Goal: Task Accomplishment & Management: Use online tool/utility

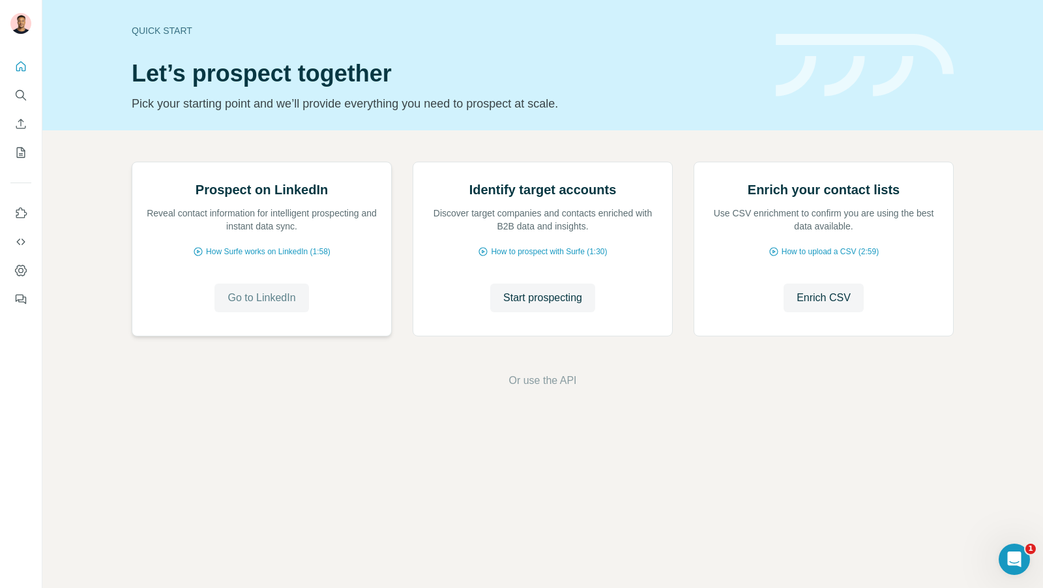
click at [256, 306] on span "Go to LinkedIn" at bounding box center [261, 298] width 68 height 16
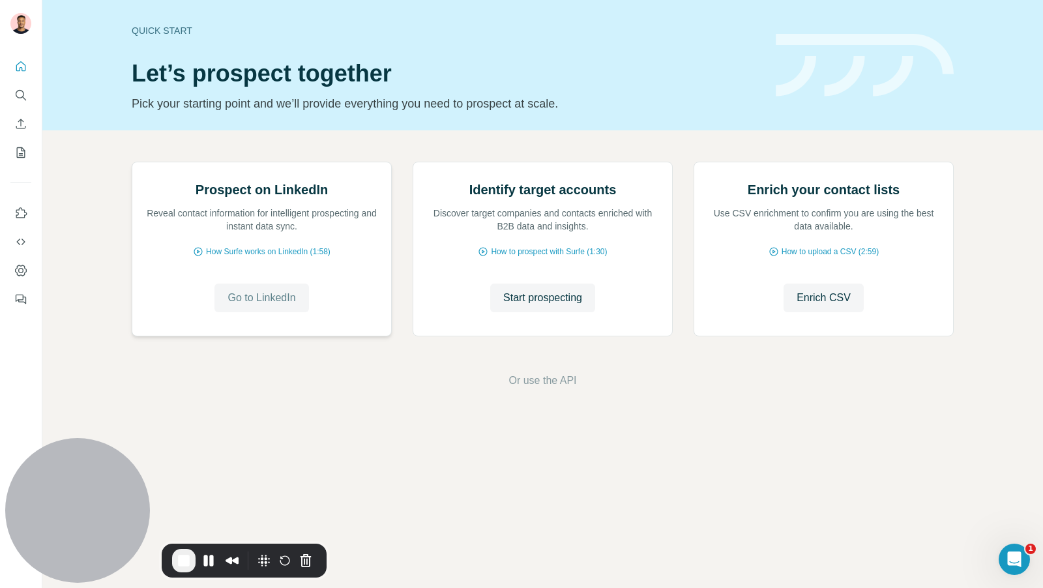
click at [277, 306] on span "Go to LinkedIn" at bounding box center [261, 298] width 68 height 16
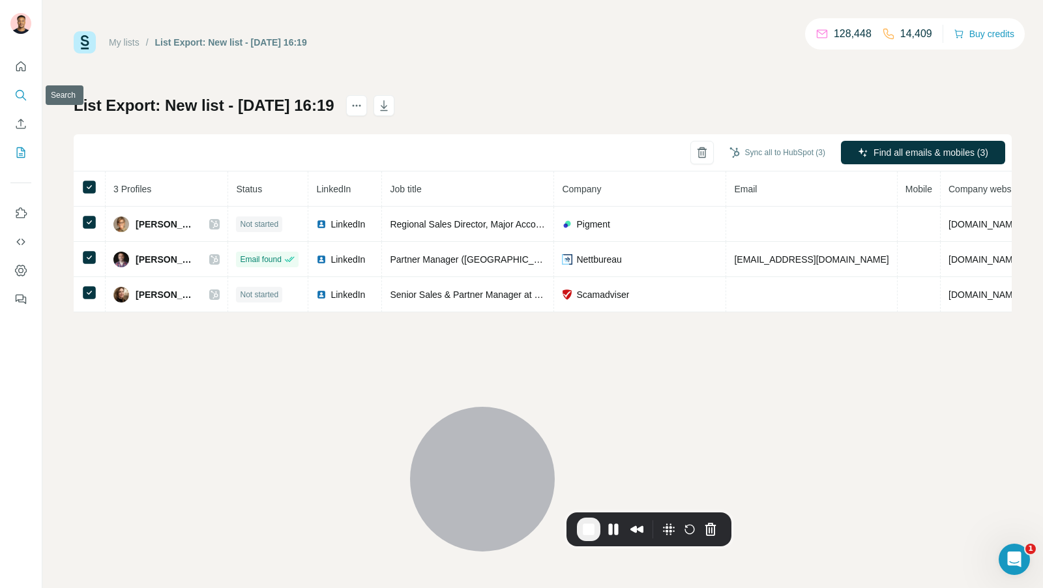
click at [24, 96] on icon "Search" at bounding box center [20, 95] width 13 height 13
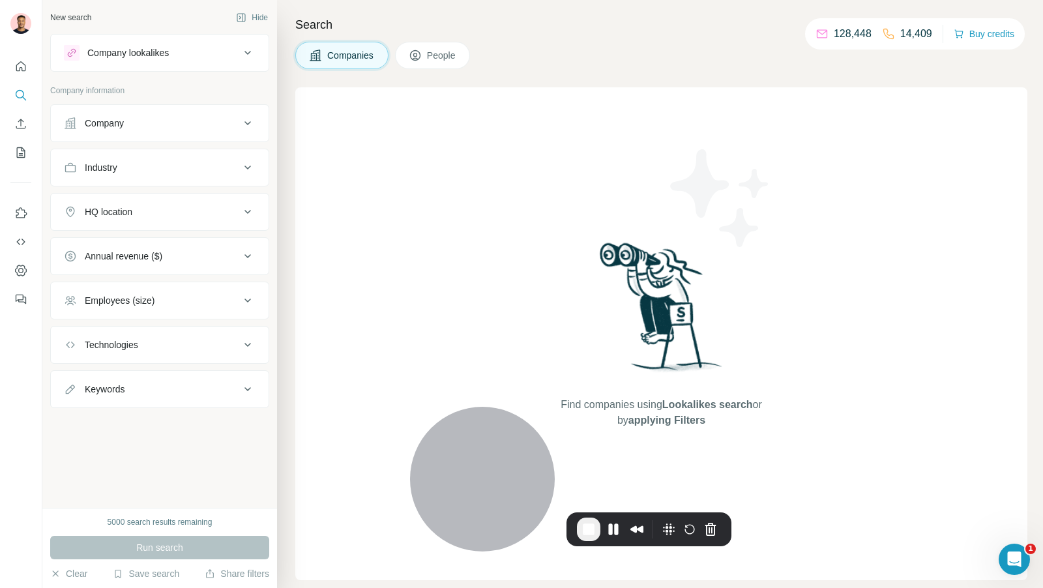
click at [179, 50] on div "Company lookalikes" at bounding box center [152, 53] width 176 height 16
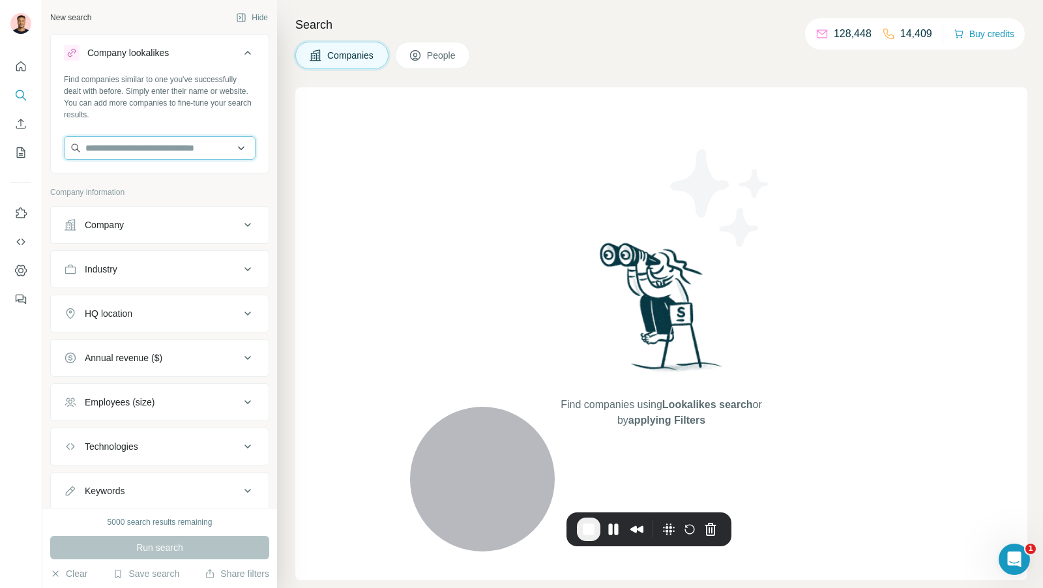
click at [146, 151] on input "text" at bounding box center [160, 147] width 192 height 23
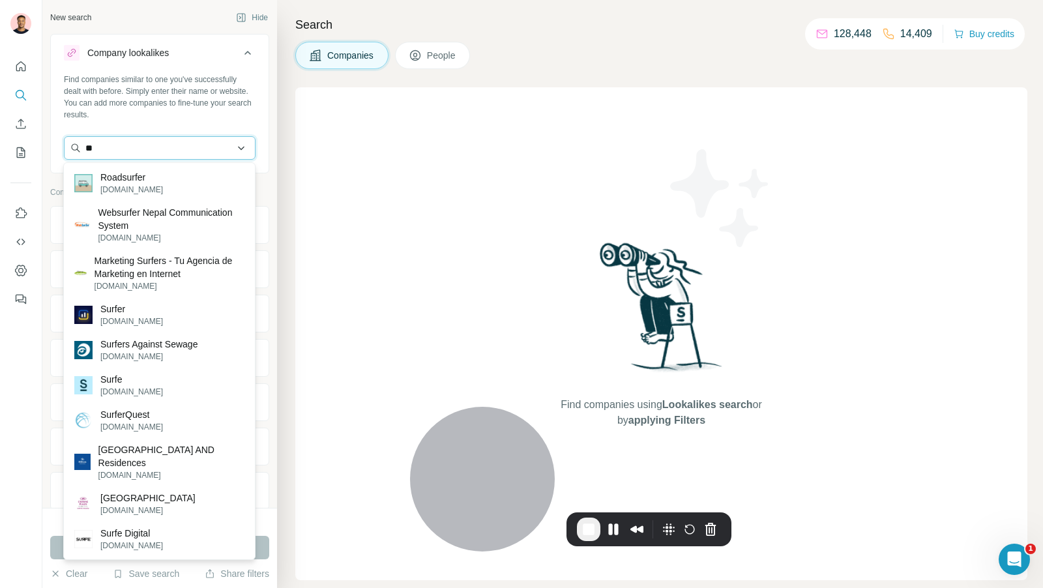
type input "*"
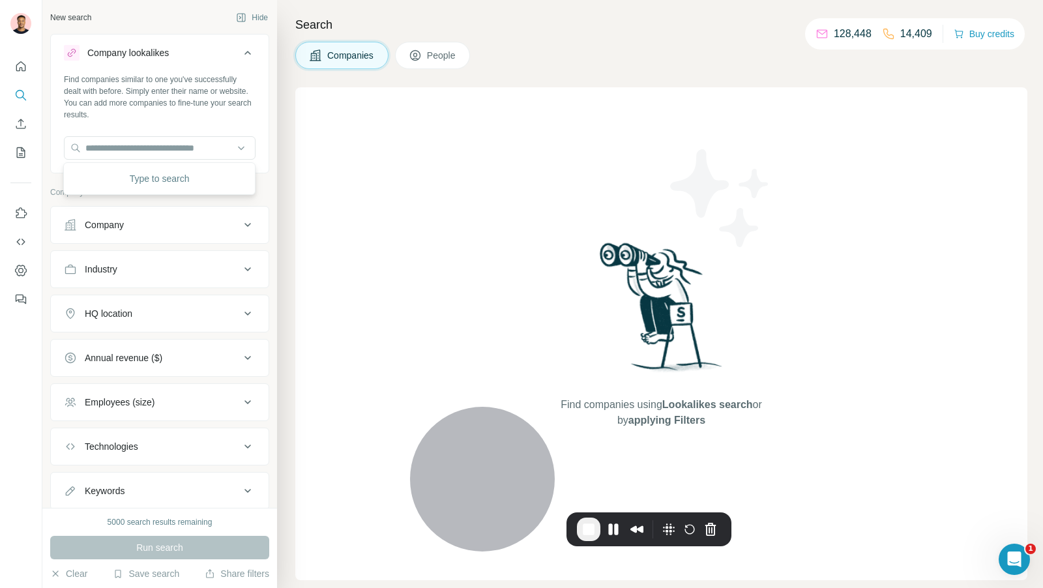
click at [179, 121] on div "Find companies similar to one you've successfully dealt with before. Simply ent…" at bounding box center [160, 122] width 218 height 96
click at [153, 147] on input "text" at bounding box center [160, 147] width 192 height 23
type input "*"
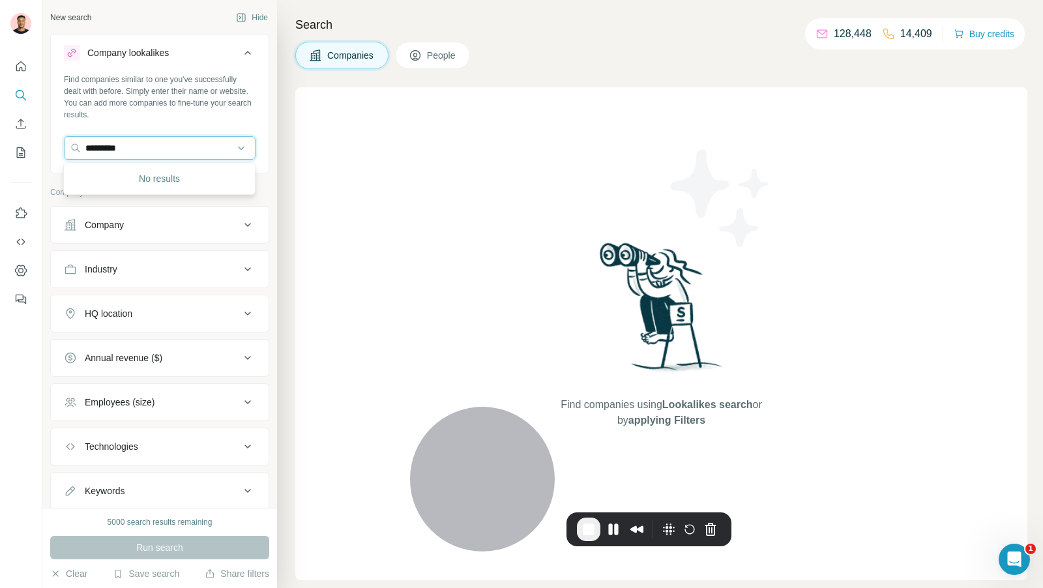
type input "*********"
click at [139, 153] on input "*********" at bounding box center [160, 147] width 192 height 23
type input "**********"
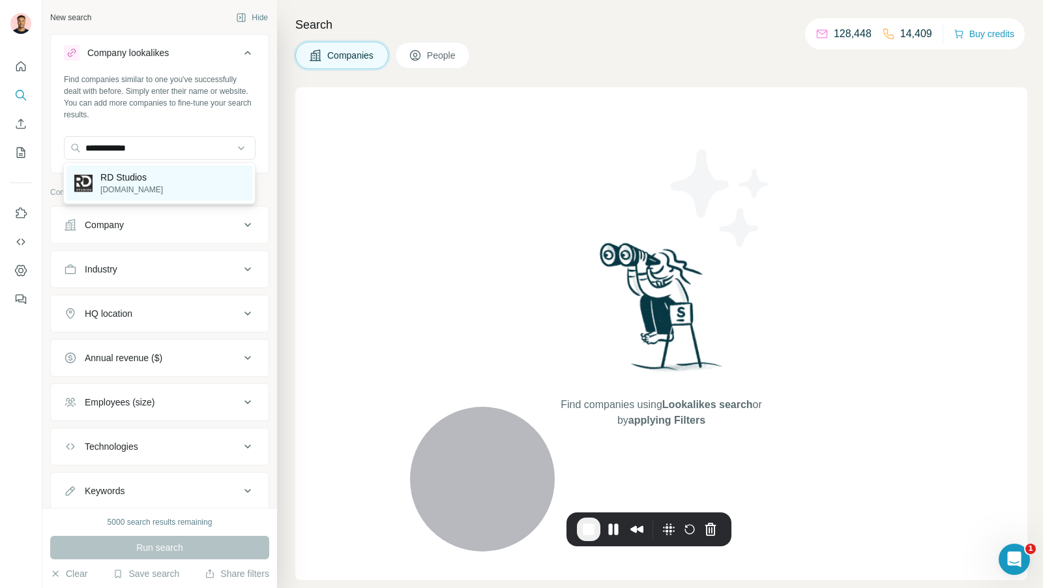
click at [146, 181] on p "RD Studios" at bounding box center [131, 177] width 63 height 13
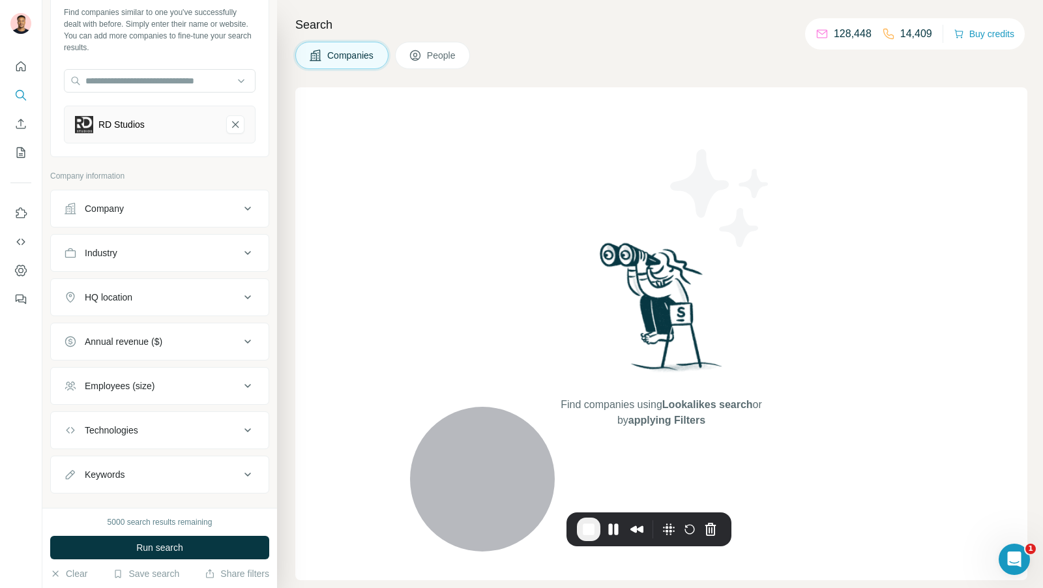
scroll to position [83, 0]
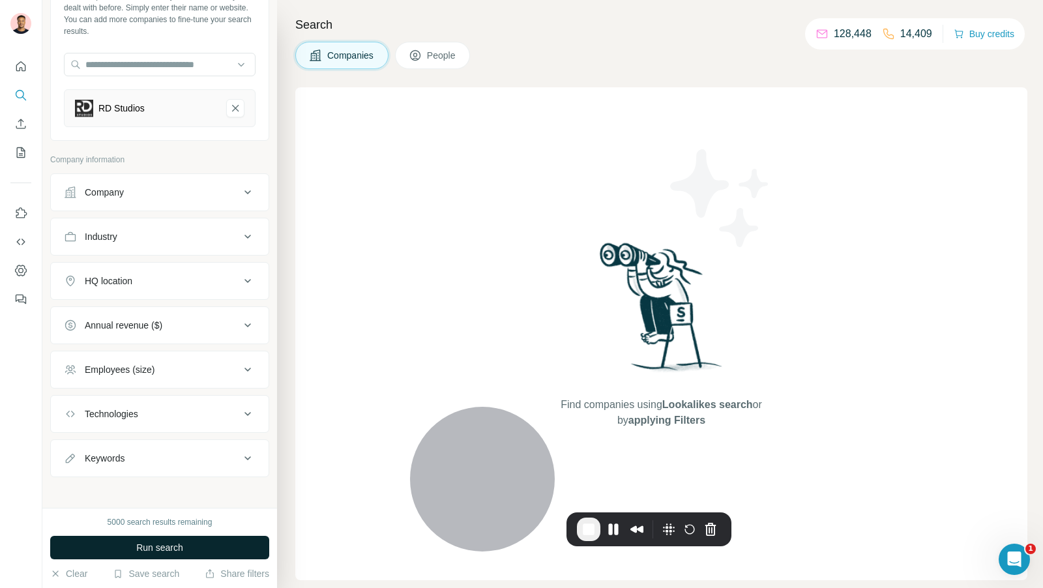
click at [161, 548] on span "Run search" at bounding box center [159, 547] width 47 height 13
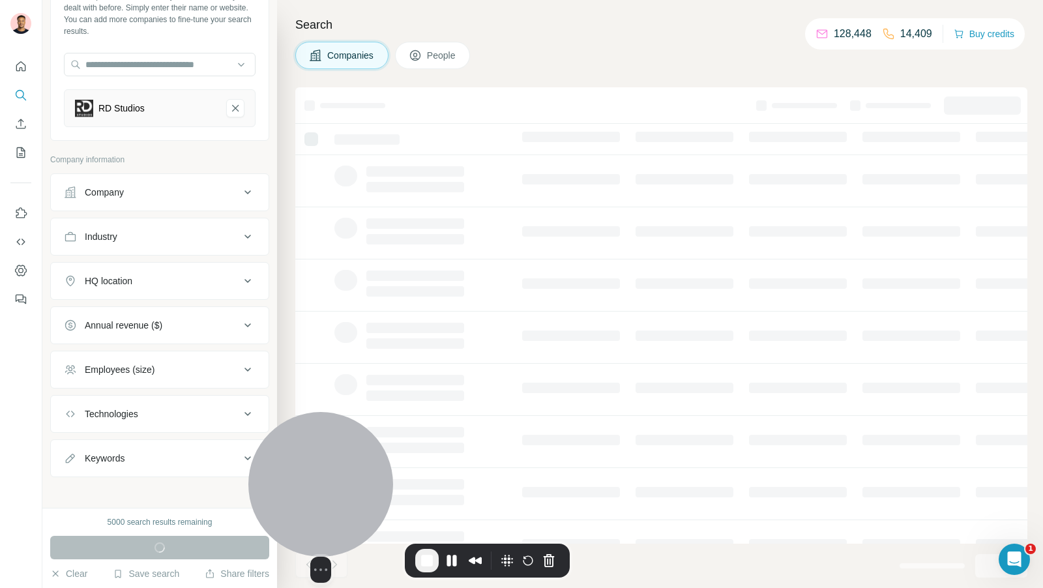
drag, startPoint x: 506, startPoint y: 480, endPoint x: 344, endPoint y: 542, distance: 173.7
click at [344, 542] on div "Select video screen size" at bounding box center [320, 497] width 145 height 171
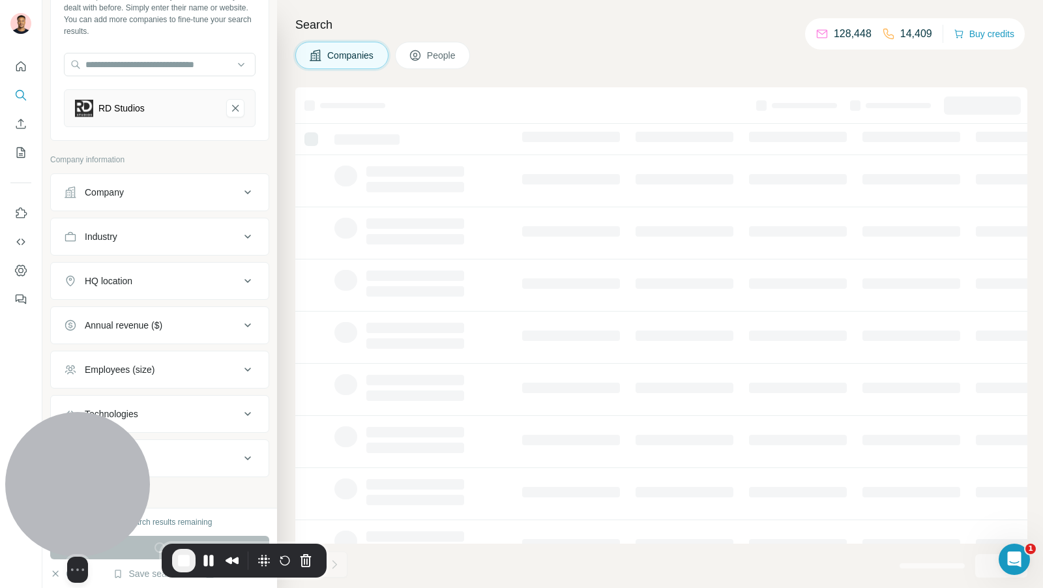
drag, startPoint x: 338, startPoint y: 482, endPoint x: 63, endPoint y: 523, distance: 277.6
click at [63, 523] on div at bounding box center [77, 484] width 145 height 145
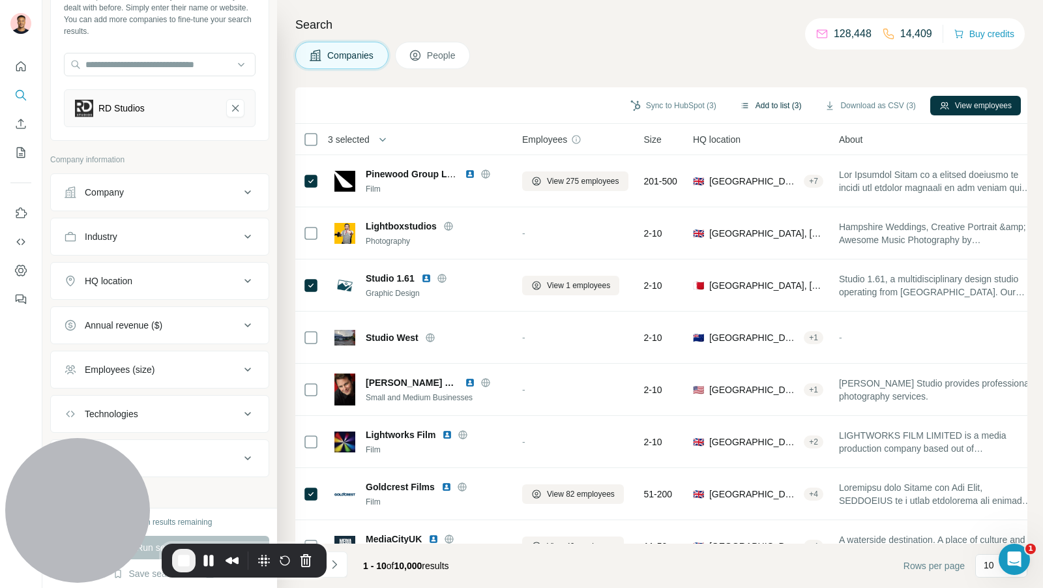
click at [761, 102] on button "Add to list (3)" at bounding box center [771, 106] width 80 height 20
click at [769, 100] on button "Add to list (3)" at bounding box center [771, 106] width 80 height 20
click at [750, 96] on button "Add to list (3)" at bounding box center [771, 106] width 80 height 20
click at [731, 96] on button "Add to list (3)" at bounding box center [771, 106] width 80 height 20
click at [767, 109] on button "Add to list (3)" at bounding box center [771, 106] width 80 height 20
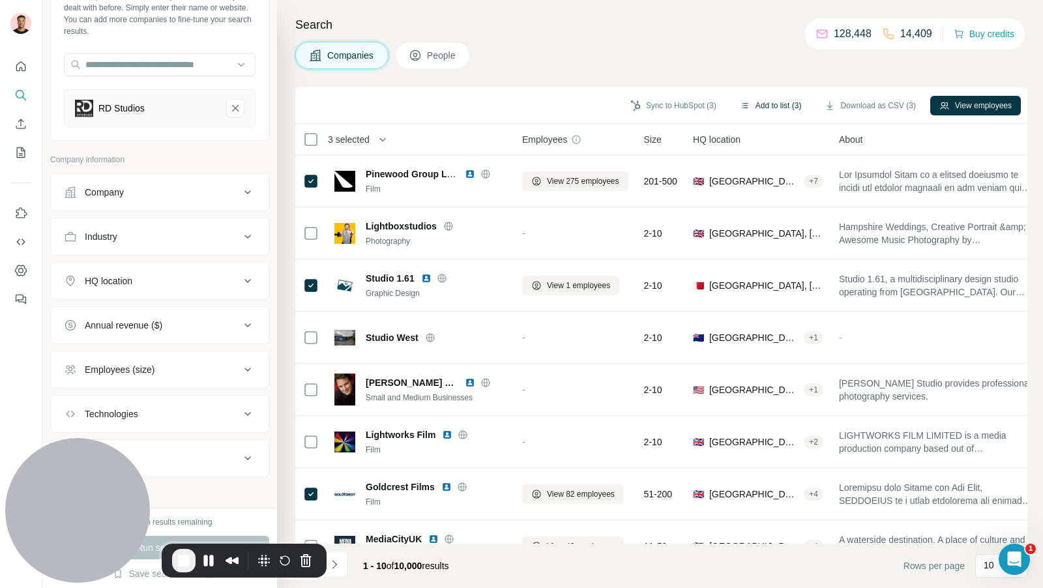
click at [795, 103] on button "Add to list (3)" at bounding box center [771, 106] width 80 height 20
click at [791, 115] on div "Sync to HubSpot (3) Add to list (3) Download as CSV (3) View employees" at bounding box center [661, 105] width 719 height 23
click at [784, 98] on button "Add to list (3)" at bounding box center [771, 106] width 80 height 20
click at [782, 106] on button "Add to list (3)" at bounding box center [771, 106] width 80 height 20
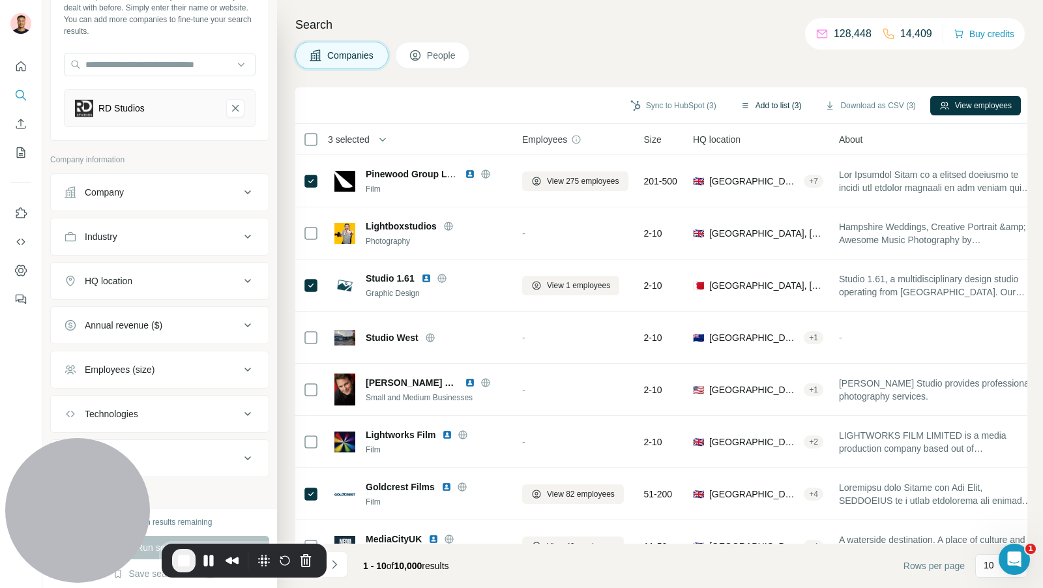
click at [740, 109] on icon "button" at bounding box center [745, 105] width 10 height 10
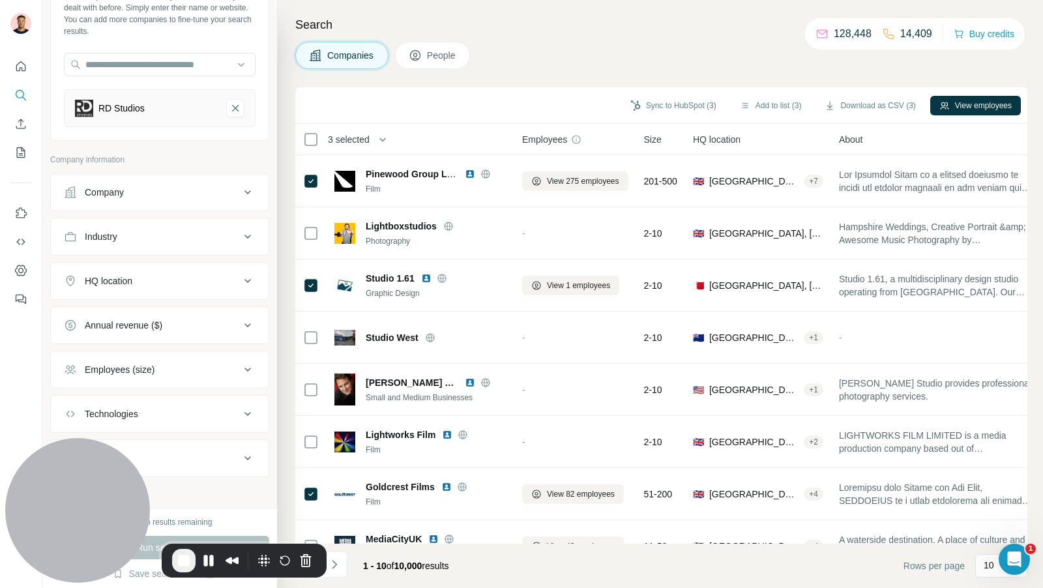
click at [730, 85] on div "Search Companies People Sync to HubSpot (3) Add to list (3) Download as CSV (3)…" at bounding box center [660, 294] width 766 height 588
click at [742, 103] on icon "button" at bounding box center [745, 105] width 7 height 5
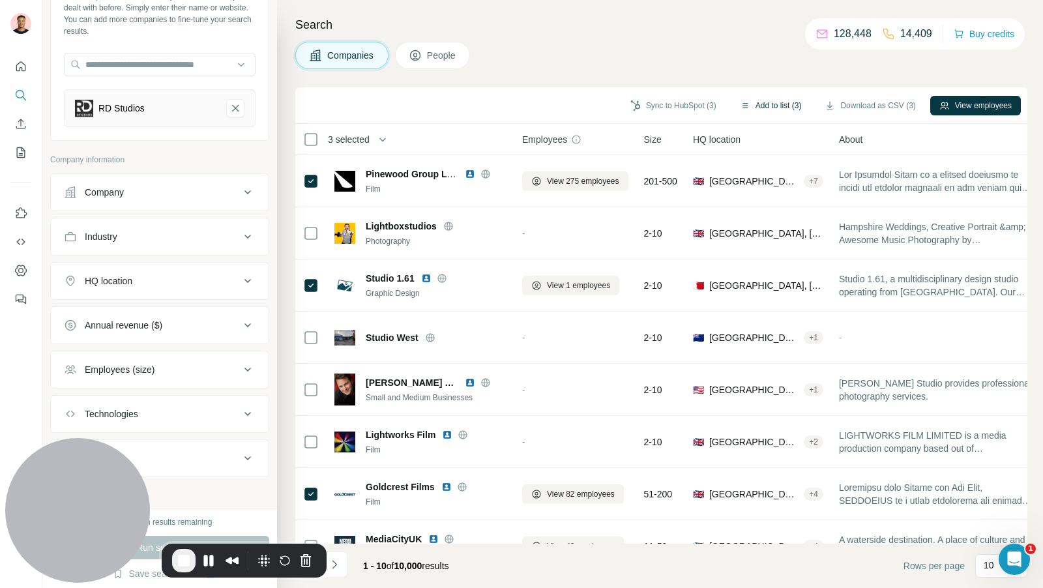
click at [759, 104] on button "Add to list (3)" at bounding box center [771, 106] width 80 height 20
drag, startPoint x: 762, startPoint y: 104, endPoint x: 774, endPoint y: 96, distance: 13.8
click at [762, 104] on button "Add to list (3)" at bounding box center [771, 106] width 80 height 20
click at [755, 108] on button "Add to list (3)" at bounding box center [771, 106] width 80 height 20
click at [972, 102] on button "View employees" at bounding box center [975, 106] width 91 height 20
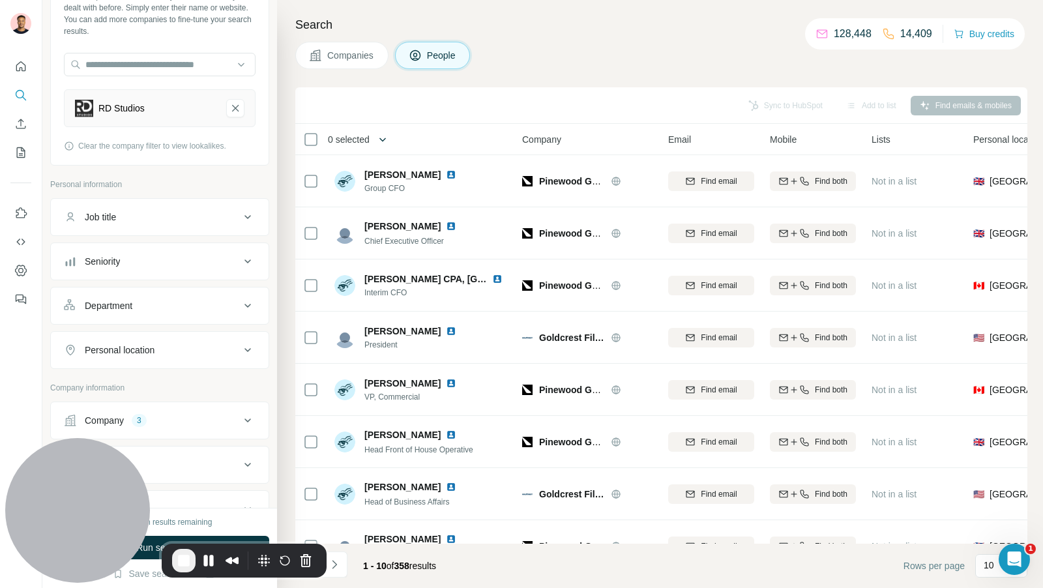
click at [386, 139] on icon "button" at bounding box center [382, 140] width 7 height 4
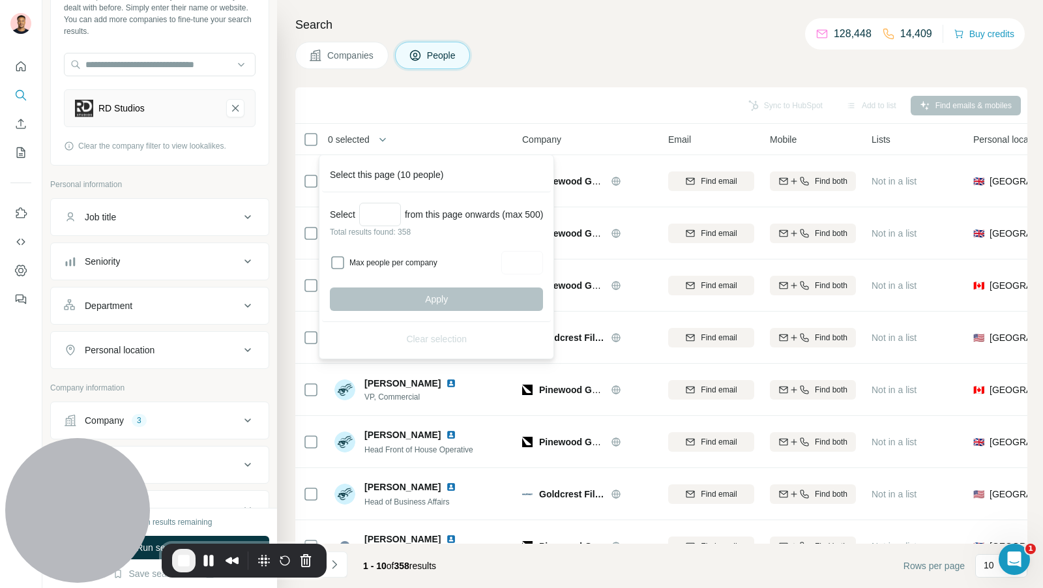
click at [547, 121] on div "Sync to HubSpot Add to list Find emails & mobiles" at bounding box center [661, 105] width 732 height 37
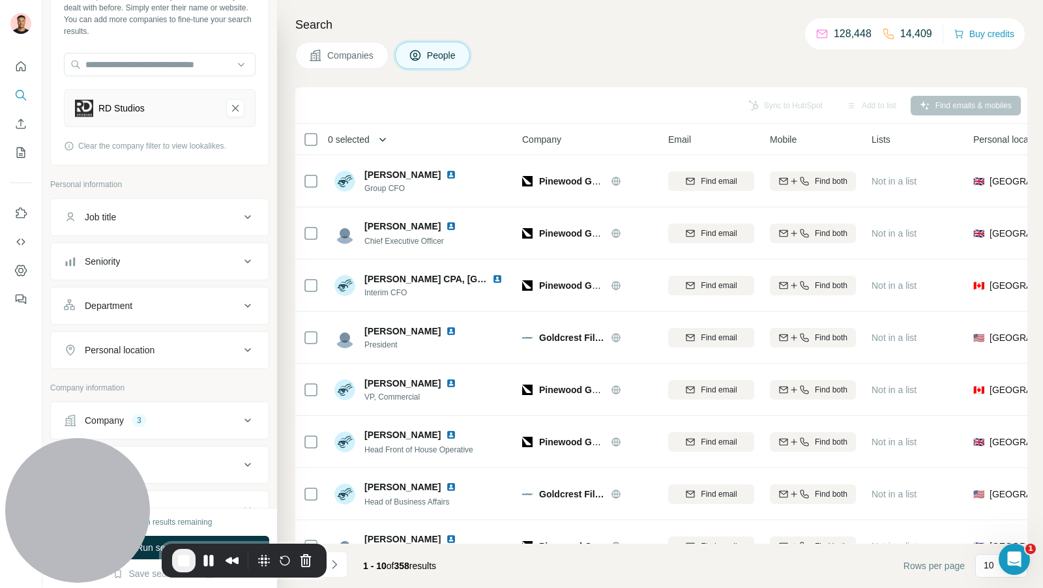
click at [385, 138] on icon "button" at bounding box center [382, 140] width 7 height 4
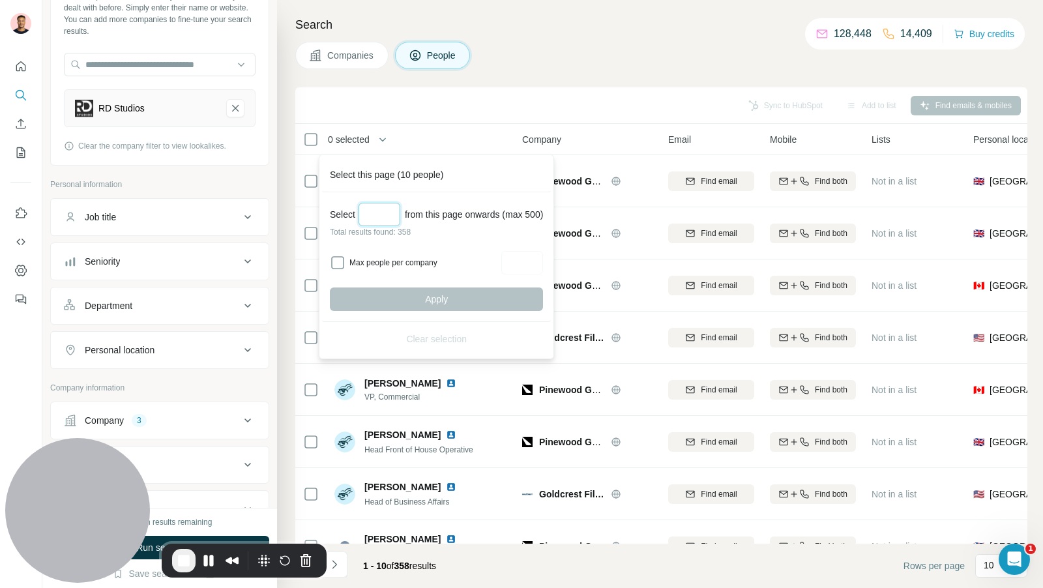
click at [377, 206] on input "Select a number (up to 500)" at bounding box center [380, 214] width 42 height 23
click at [411, 127] on th "0 selected" at bounding box center [399, 139] width 209 height 31
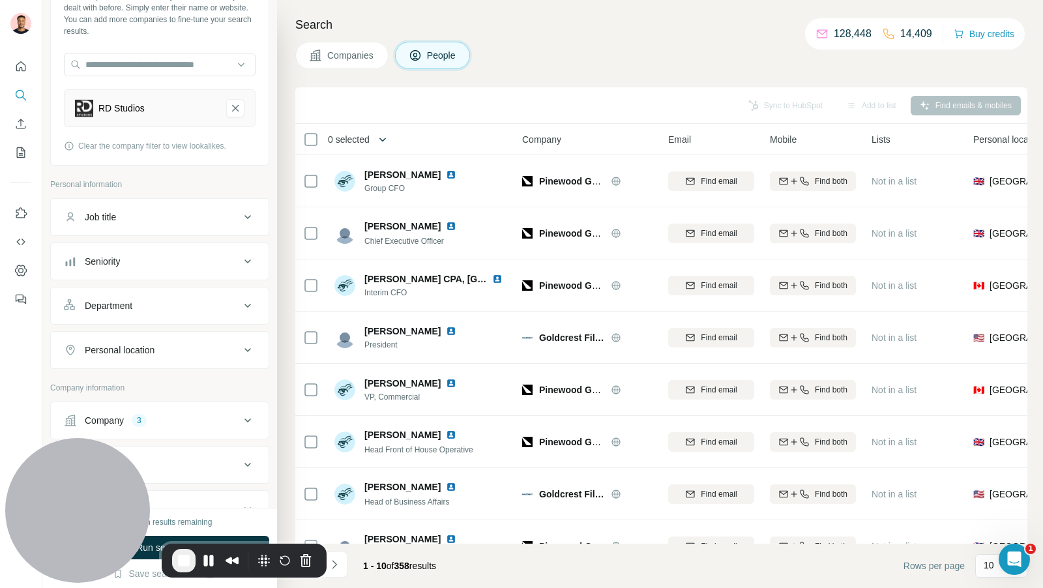
click at [382, 139] on icon "button" at bounding box center [382, 139] width 13 height 13
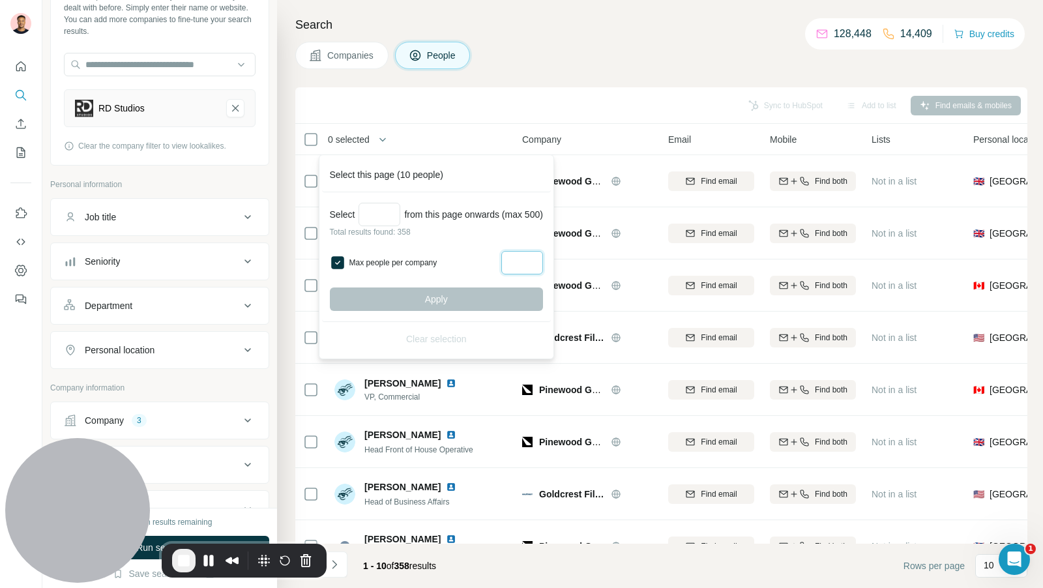
click at [532, 258] on input "Max people per company" at bounding box center [522, 262] width 42 height 23
type input "*"
click at [375, 207] on input "Select a number (up to 500)" at bounding box center [380, 214] width 42 height 23
type input "***"
click at [428, 295] on button "Apply" at bounding box center [436, 298] width 213 height 23
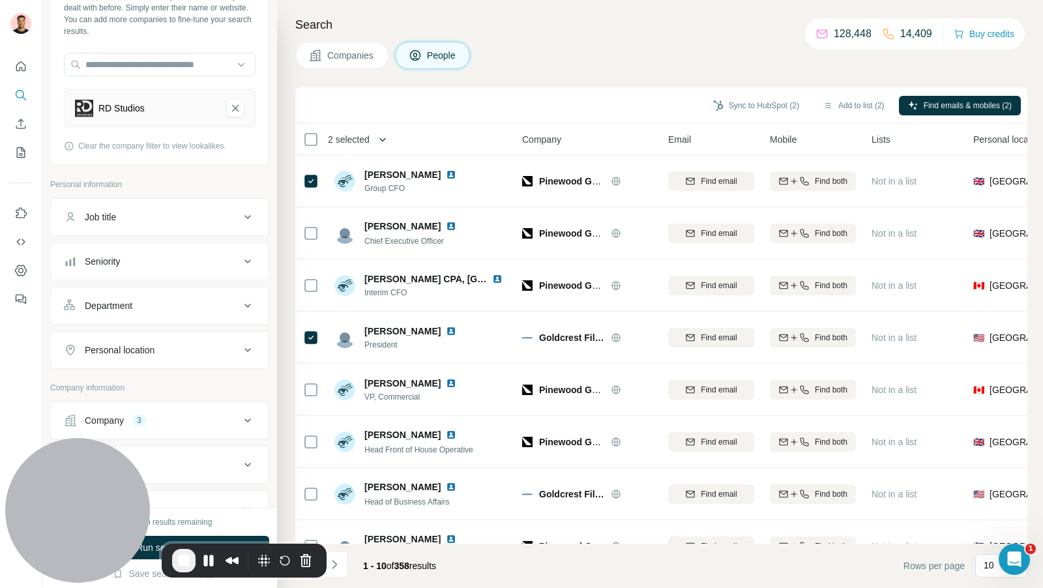
click at [378, 141] on button "button" at bounding box center [383, 139] width 26 height 26
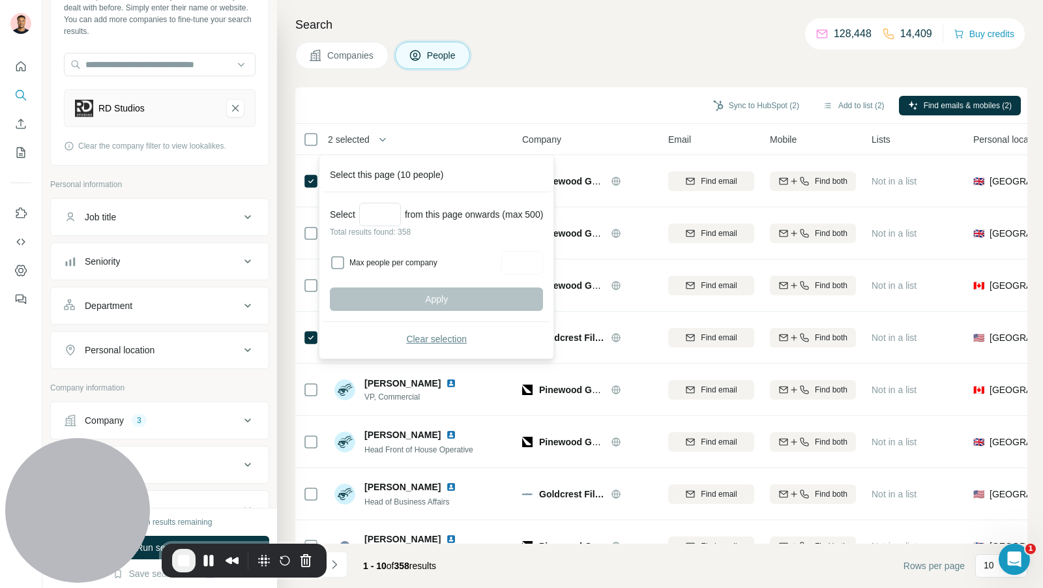
click at [440, 341] on span "Clear selection" at bounding box center [436, 338] width 61 height 13
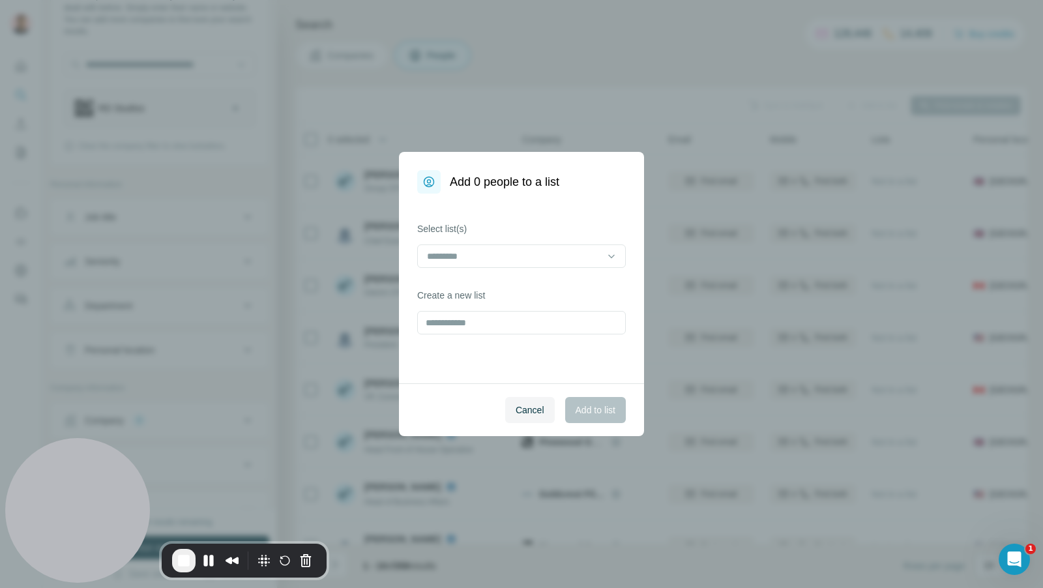
click at [383, 138] on div "Add 0 people to a list Select list(s) Create a new list Cancel Add to list" at bounding box center [521, 294] width 1043 height 588
click at [527, 418] on button "Cancel" at bounding box center [530, 410] width 50 height 26
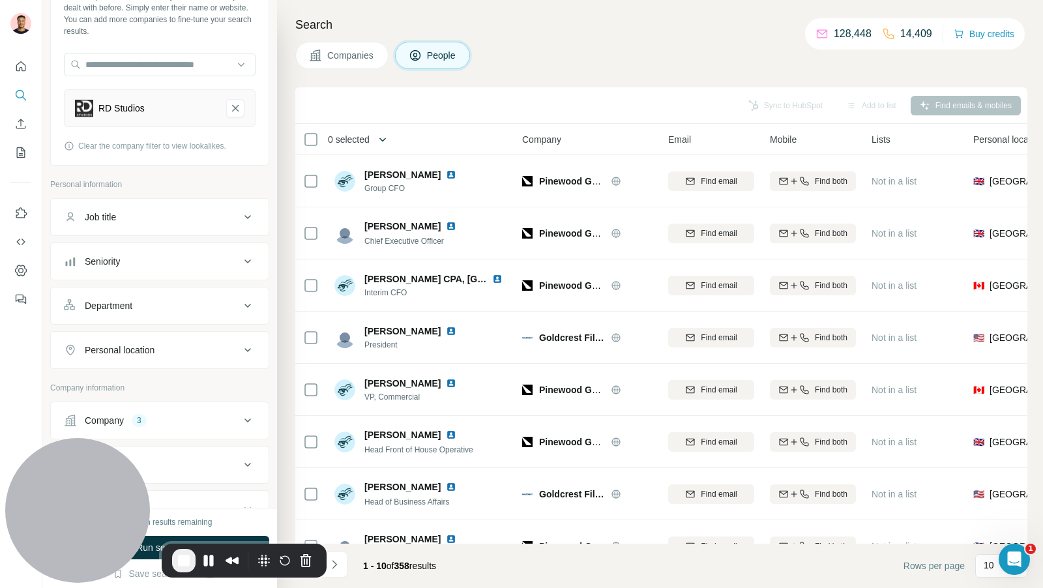
click at [381, 141] on icon "button" at bounding box center [382, 139] width 13 height 13
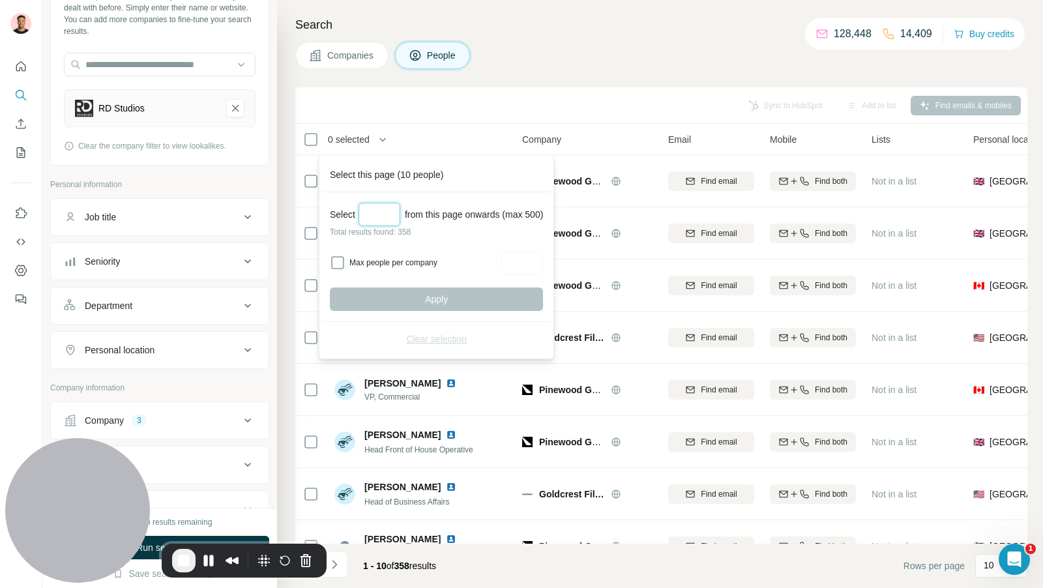
click at [390, 212] on input "Select a number (up to 500)" at bounding box center [380, 214] width 42 height 23
type input "***"
click at [348, 260] on div "Max people per company" at bounding box center [436, 262] width 213 height 23
click at [345, 256] on div "Max people per company" at bounding box center [436, 262] width 213 height 23
click at [345, 260] on div "Max people per company" at bounding box center [436, 262] width 213 height 23
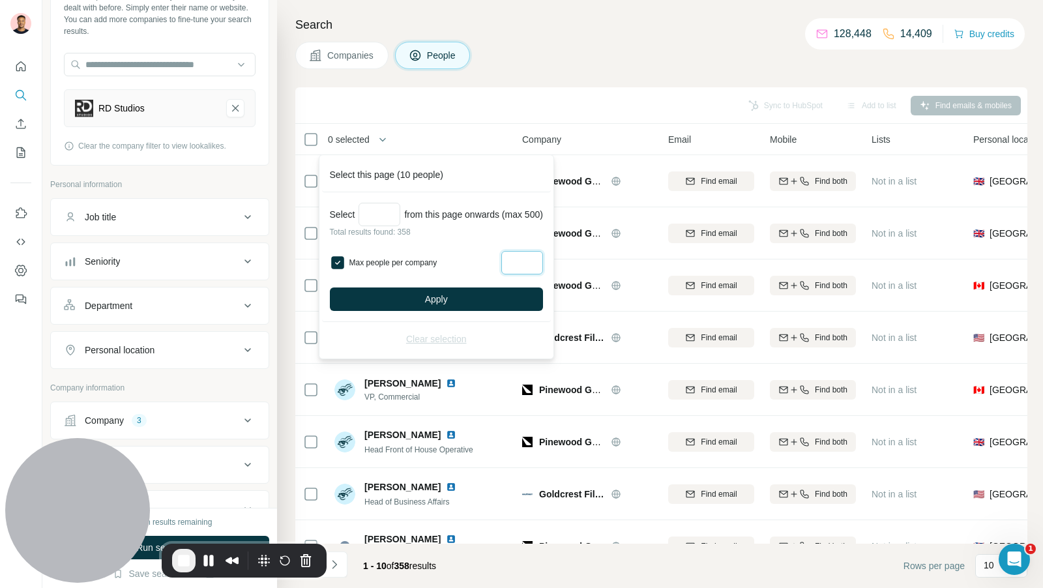
click at [529, 265] on input "Max people per company" at bounding box center [522, 262] width 42 height 23
type input "*"
click at [455, 289] on button "Apply" at bounding box center [436, 298] width 213 height 23
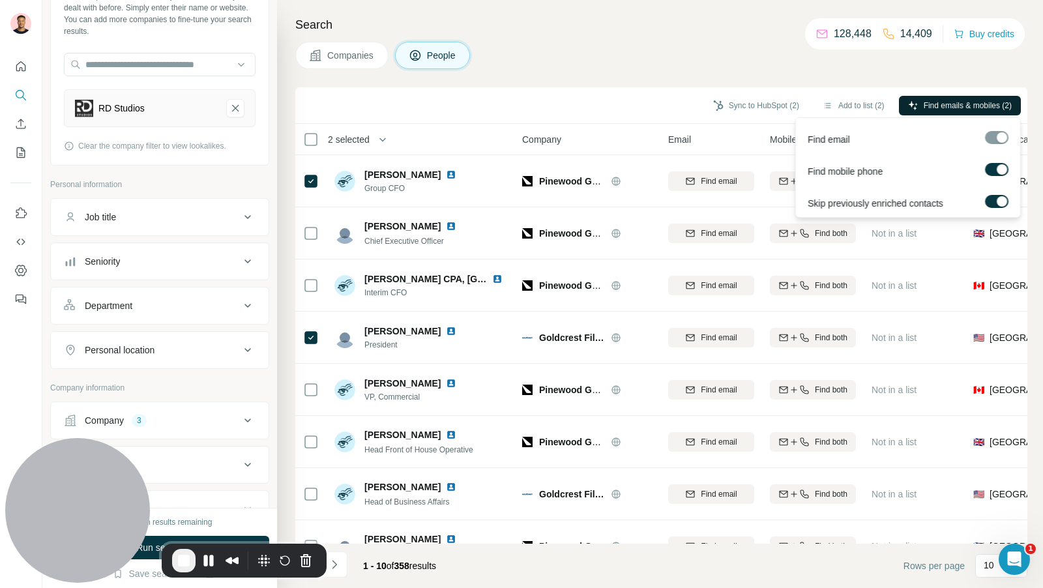
click at [956, 97] on button "Find emails & mobiles (2)" at bounding box center [960, 106] width 122 height 20
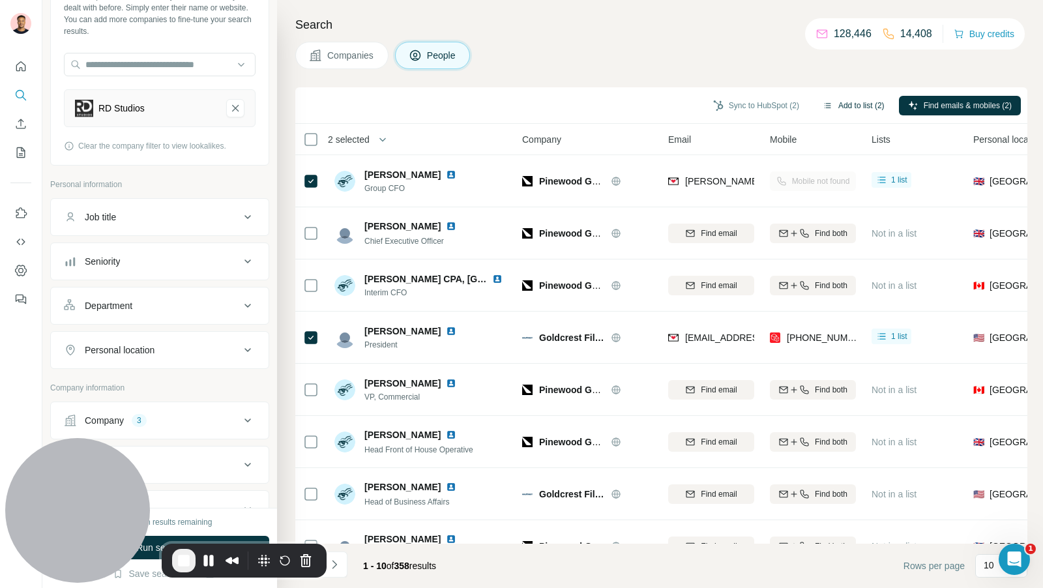
click at [841, 105] on button "Add to list (2)" at bounding box center [853, 106] width 80 height 20
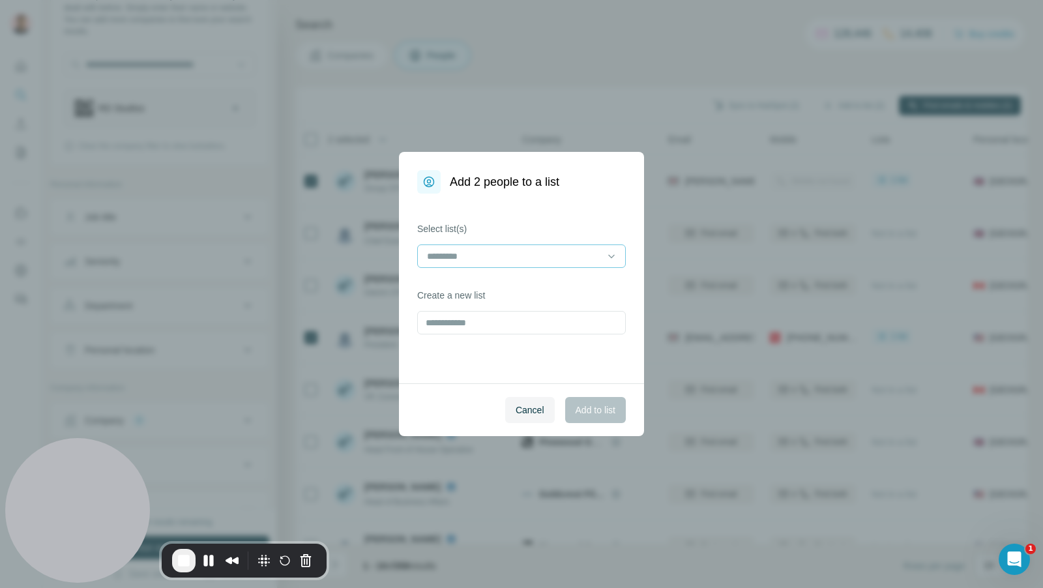
click at [473, 260] on input at bounding box center [514, 256] width 176 height 14
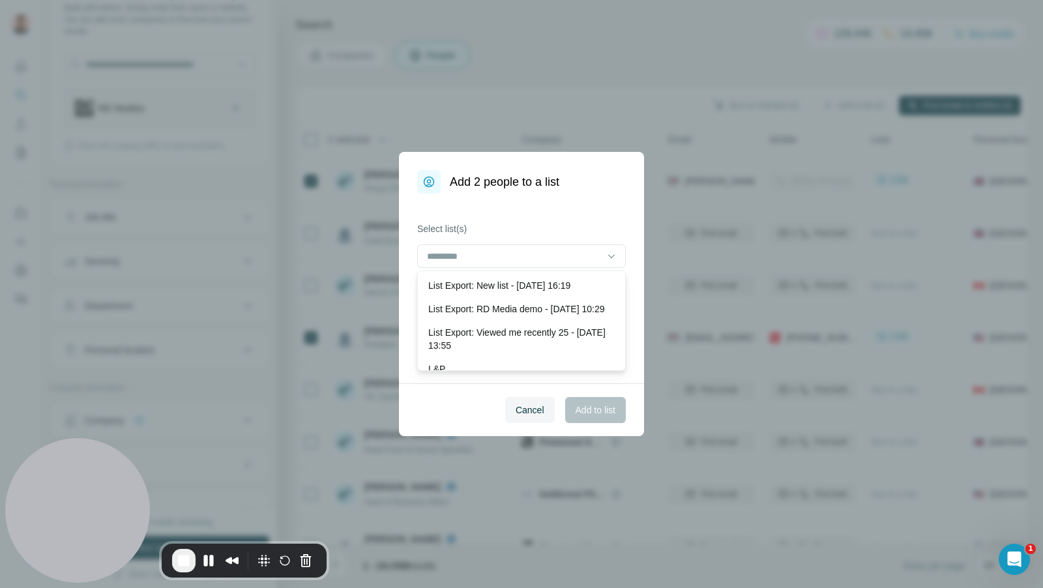
click at [509, 224] on label "Select list(s)" at bounding box center [521, 228] width 209 height 13
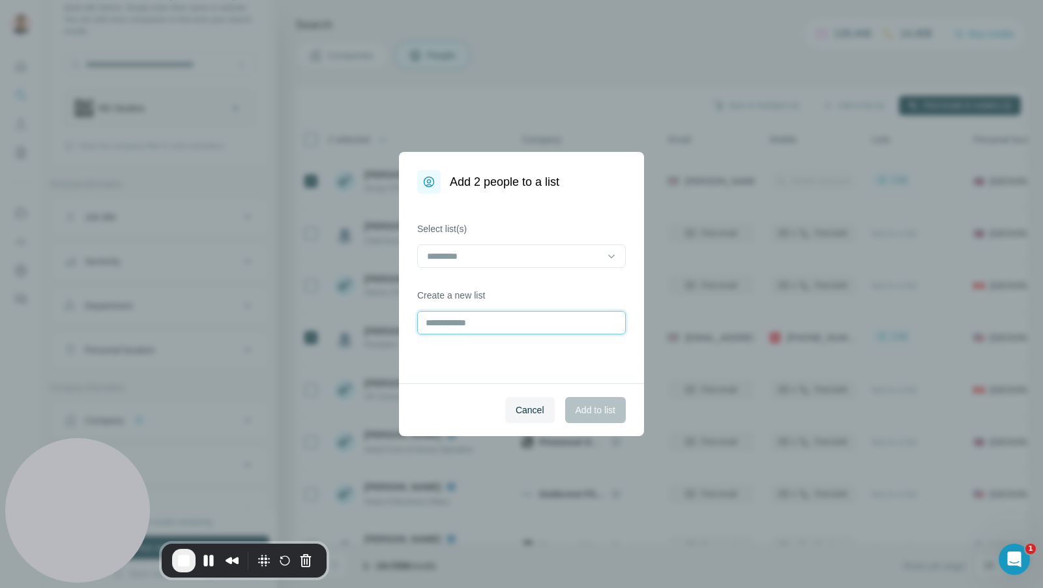
click at [459, 323] on input "text" at bounding box center [521, 322] width 209 height 23
type input "*"
type input "**********"
click at [594, 408] on span "Add to list" at bounding box center [596, 409] width 40 height 13
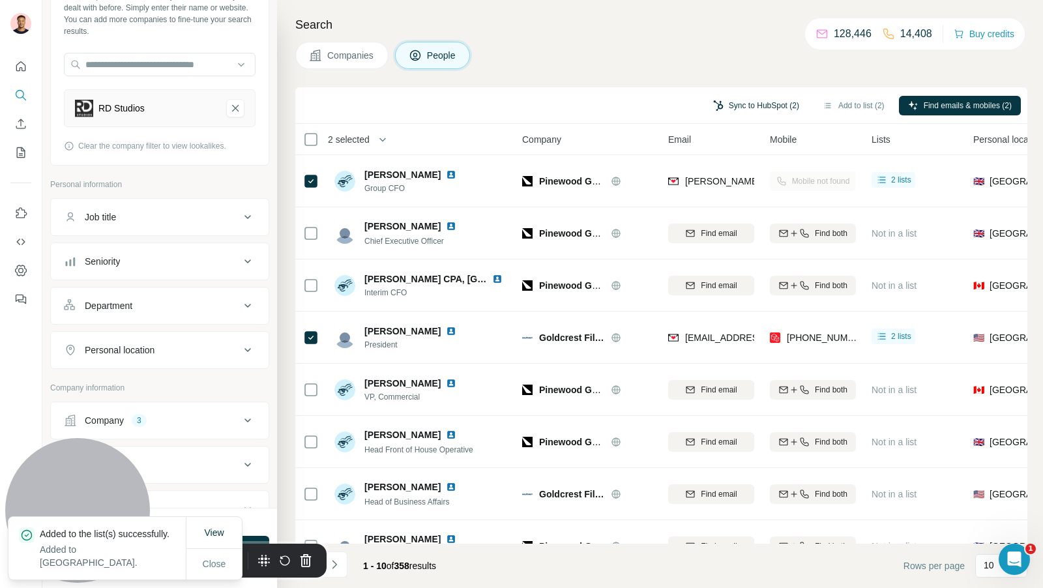
click at [759, 98] on button "Sync to HubSpot (2)" at bounding box center [756, 106] width 104 height 20
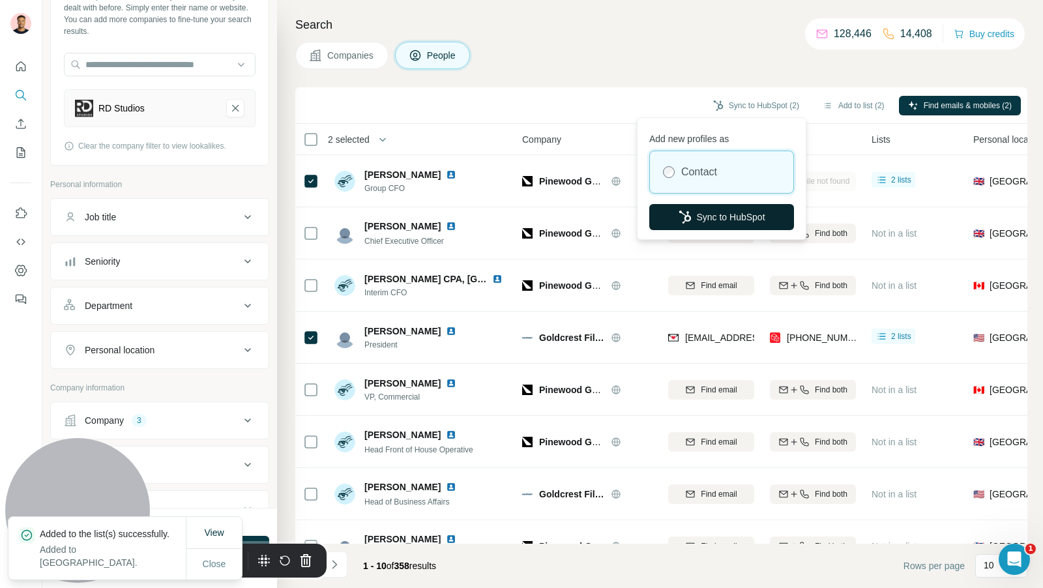
click at [722, 215] on button "Sync to HubSpot" at bounding box center [721, 217] width 145 height 26
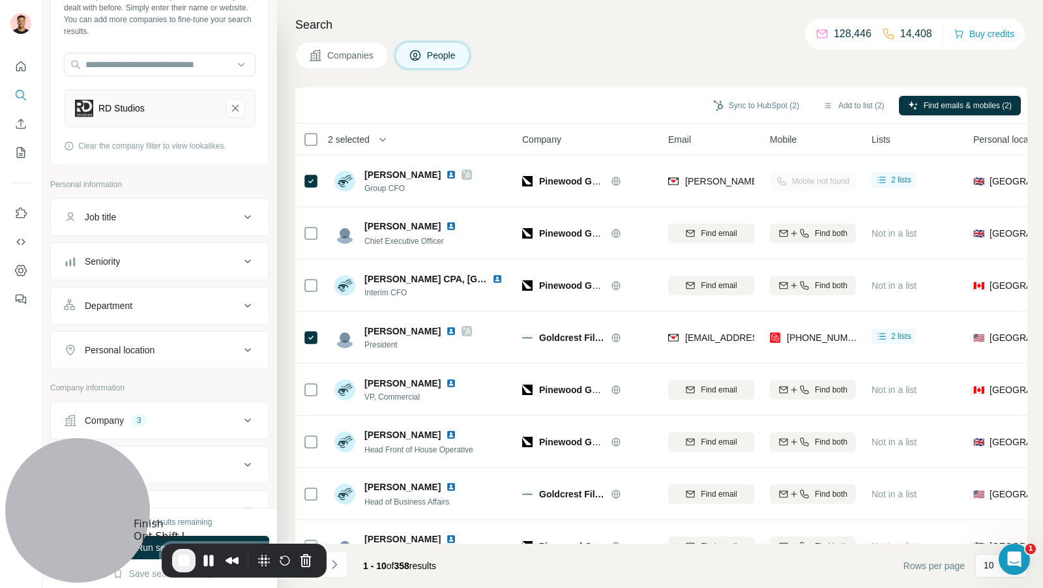
click at [189, 566] on span "End Recording" at bounding box center [184, 561] width 16 height 16
